Goal: Task Accomplishment & Management: Complete application form

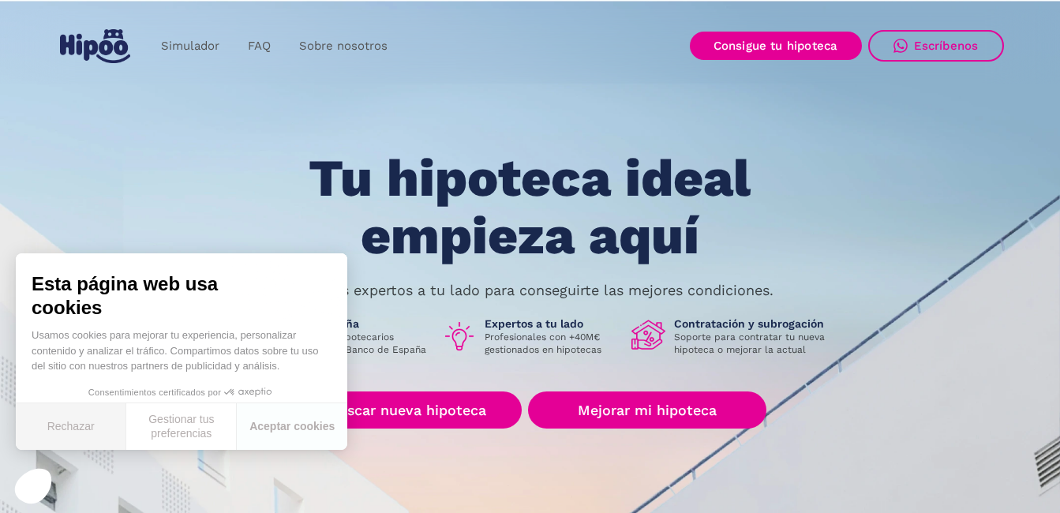
click at [95, 430] on button "Rechazar" at bounding box center [71, 426] width 111 height 47
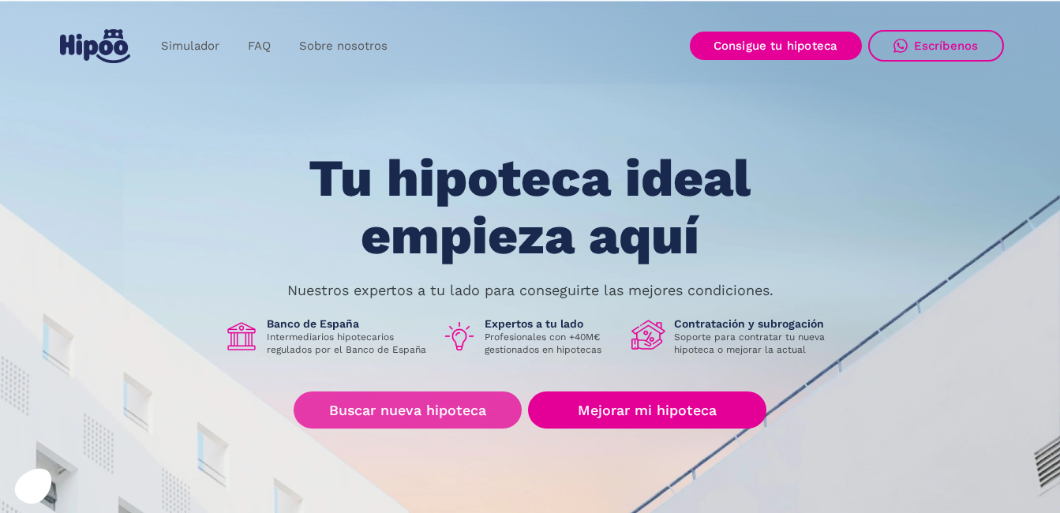
click at [407, 407] on link "Buscar nueva hipoteca" at bounding box center [408, 410] width 228 height 37
